Goal: Check status: Check status

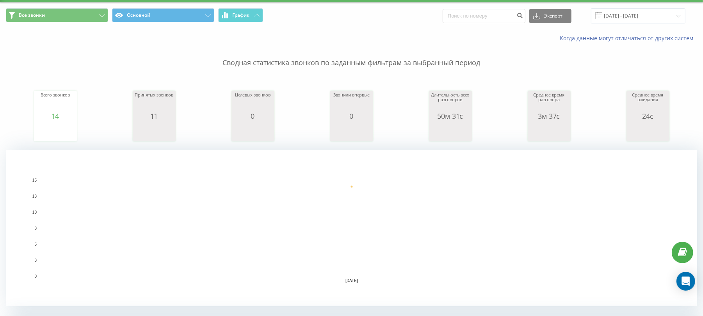
scroll to position [52, 0]
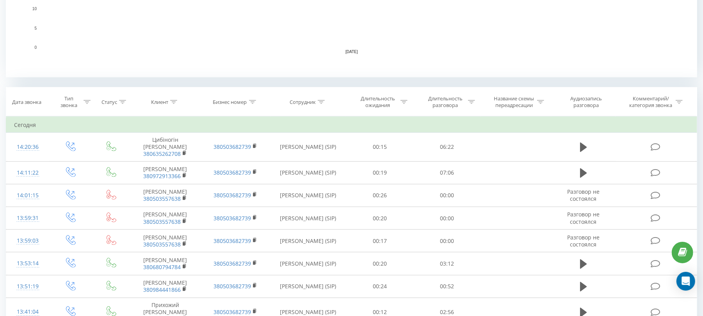
scroll to position [260, 0]
